Goal: Find specific page/section: Find specific page/section

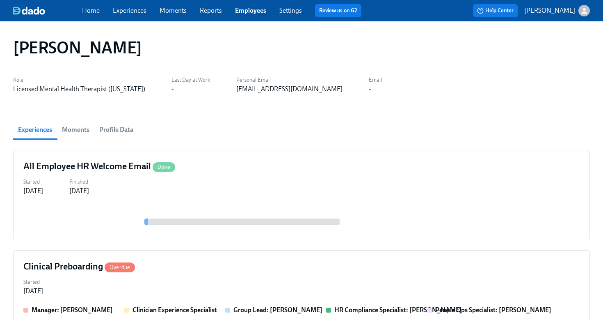
click at [244, 11] on link "Employees" at bounding box center [250, 11] width 31 height 8
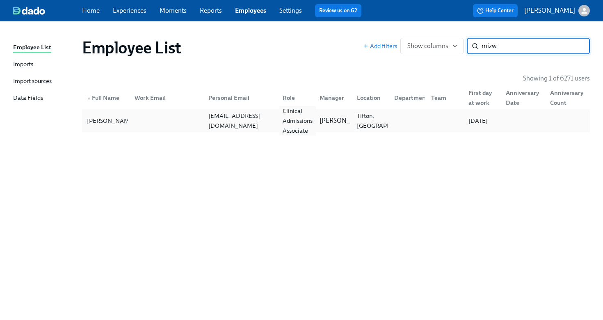
type input "mizw"
click at [285, 119] on div "Clinical Admissions Associate" at bounding box center [297, 121] width 37 height 30
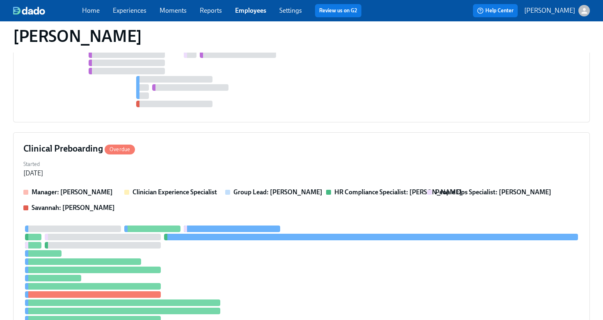
scroll to position [407, 0]
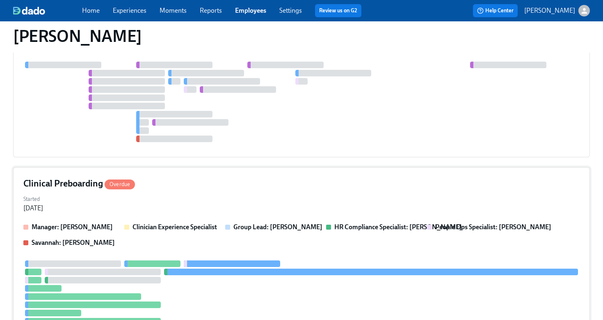
click at [307, 182] on div "Clinical Preboarding Overdue" at bounding box center [301, 183] width 556 height 12
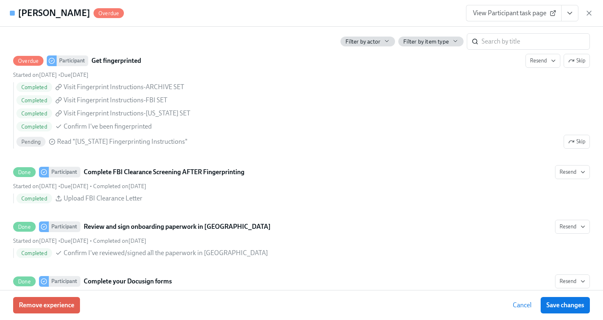
scroll to position [1131, 0]
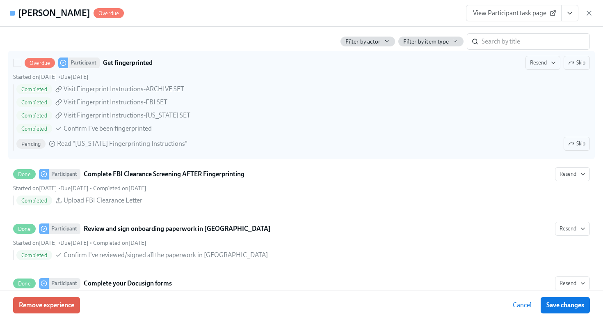
click at [579, 144] on span "Skip" at bounding box center [576, 143] width 17 height 8
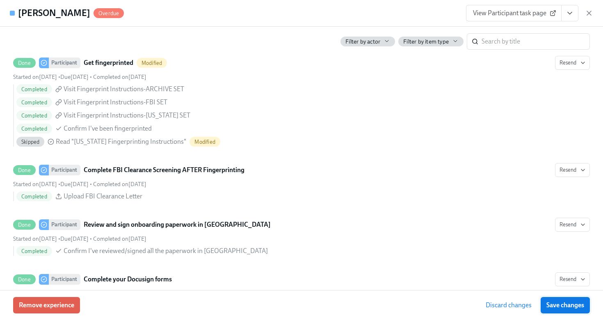
click at [553, 306] on span "Save changes" at bounding box center [565, 305] width 38 height 8
